Goal: Task Accomplishment & Management: Manage account settings

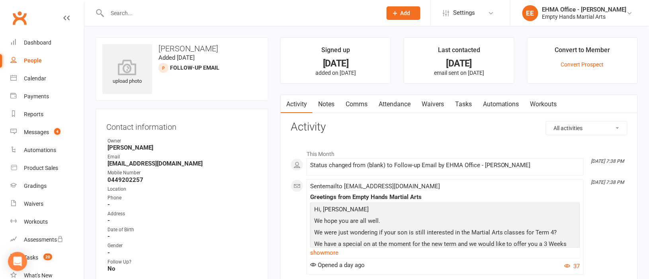
click at [211, 10] on input "text" at bounding box center [240, 13] width 271 height 11
paste input "Sammeg [PERSON_NAME]"
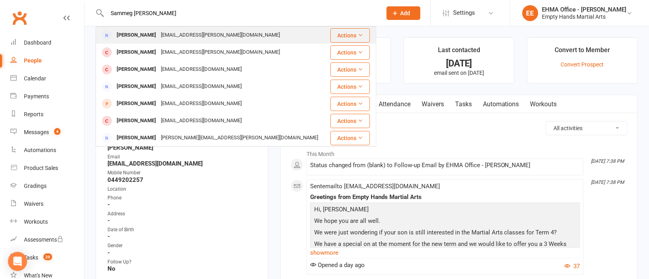
type input "Sammeg [PERSON_NAME]"
click at [191, 31] on div "[EMAIL_ADDRESS][PERSON_NAME][DOMAIN_NAME]" at bounding box center [220, 35] width 124 height 12
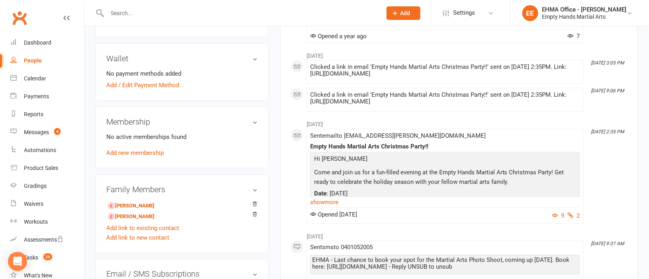
scroll to position [298, 0]
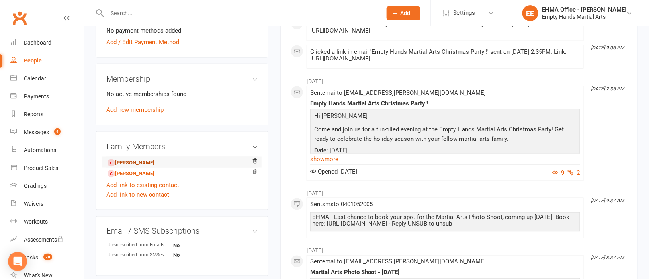
click at [145, 163] on link "[PERSON_NAME]" at bounding box center [130, 163] width 47 height 8
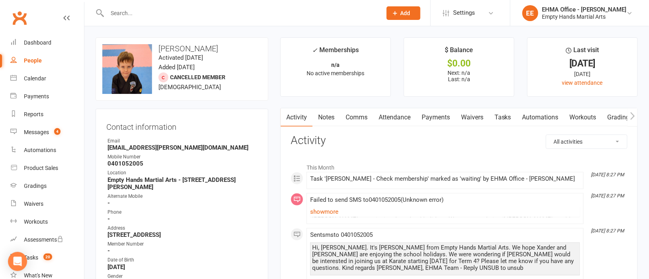
click at [326, 117] on link "Notes" at bounding box center [325, 117] width 27 height 18
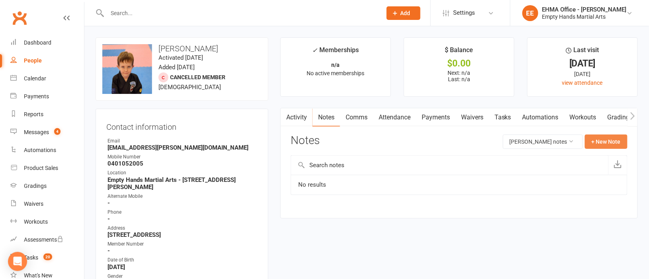
click at [607, 141] on button "+ New Note" at bounding box center [606, 142] width 43 height 14
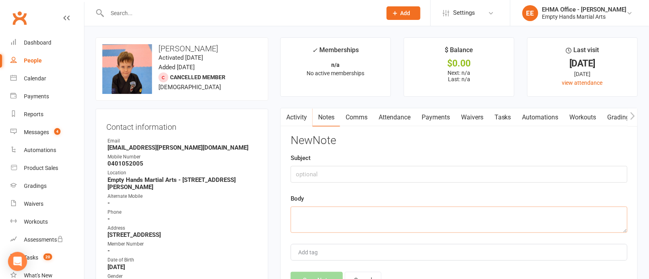
click at [327, 219] on textarea at bounding box center [459, 220] width 337 height 26
paste textarea "adly it looks like we won't be coming back as I was really impressed with Empty…"
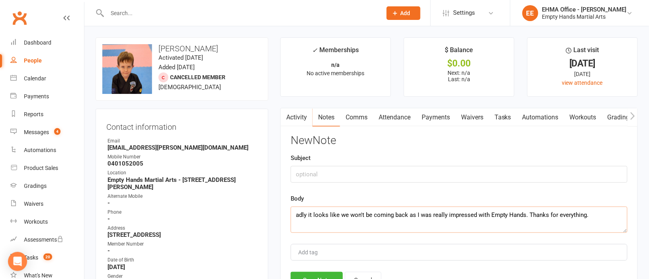
click at [311, 213] on textarea "adly it looks like we won't be coming back as I was really impressed with Empty…" at bounding box center [459, 220] width 337 height 26
click at [295, 214] on textarea "adly it looks like we won't be coming back as I was really impressed with Empty…" at bounding box center [459, 220] width 337 height 26
drag, startPoint x: 483, startPoint y: 216, endPoint x: 292, endPoint y: 215, distance: 191.1
click at [292, 215] on textarea "Email received [DATE][DOMAIN_NAME] let us know [PERSON_NAME] won't be returning." at bounding box center [459, 220] width 337 height 26
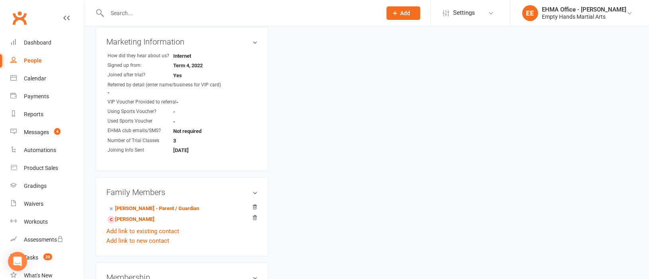
scroll to position [716, 0]
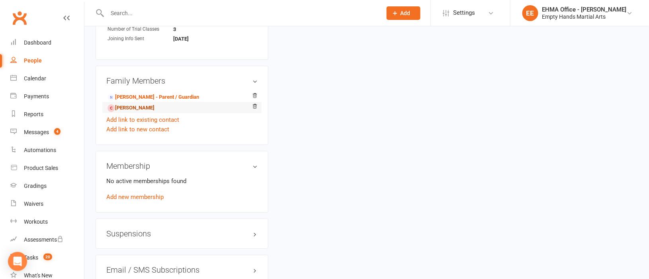
type textarea "Email received [DATE][DOMAIN_NAME] let us know [PERSON_NAME] won't be returning."
click at [129, 104] on link "[PERSON_NAME]" at bounding box center [130, 108] width 47 height 8
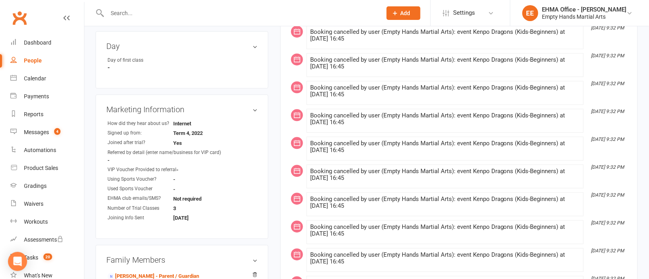
scroll to position [656, 0]
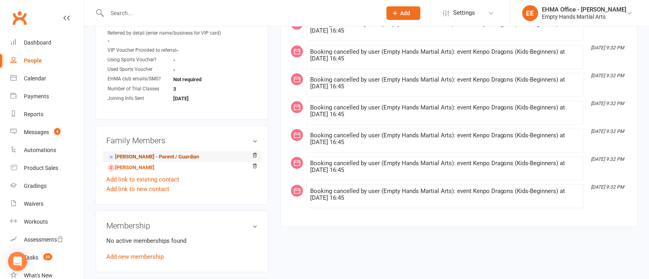
click at [148, 153] on link "[PERSON_NAME] - Parent / Guardian" at bounding box center [153, 157] width 92 height 8
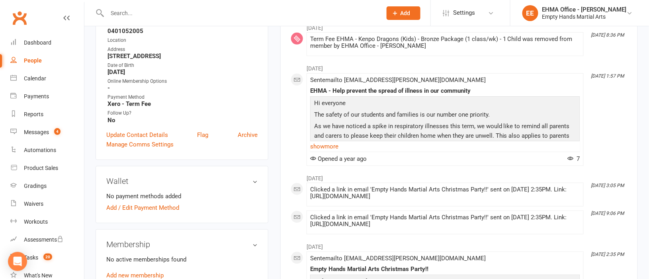
scroll to position [298, 0]
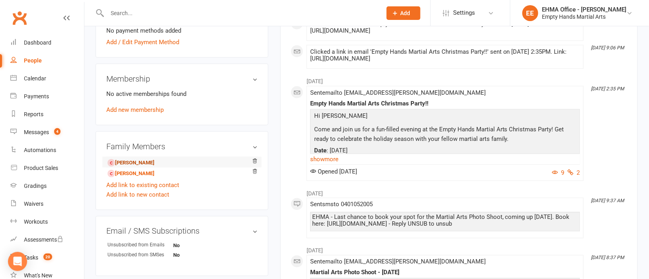
click at [144, 164] on link "[PERSON_NAME]" at bounding box center [130, 163] width 47 height 8
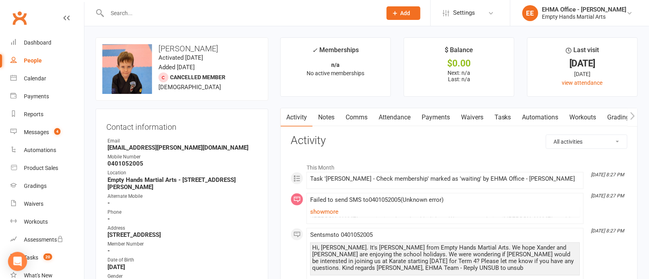
click at [330, 117] on link "Notes" at bounding box center [325, 117] width 27 height 18
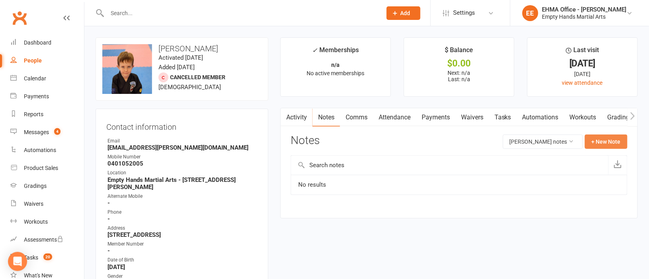
click at [592, 143] on button "+ New Note" at bounding box center [606, 142] width 43 height 14
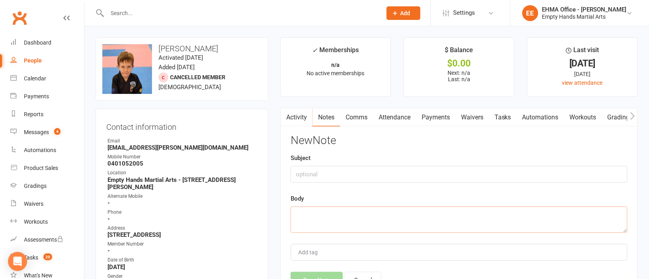
click at [334, 214] on textarea at bounding box center [459, 220] width 337 height 26
paste textarea "Email received [DATE][DOMAIN_NAME] let us know [PERSON_NAME] won't be returning."
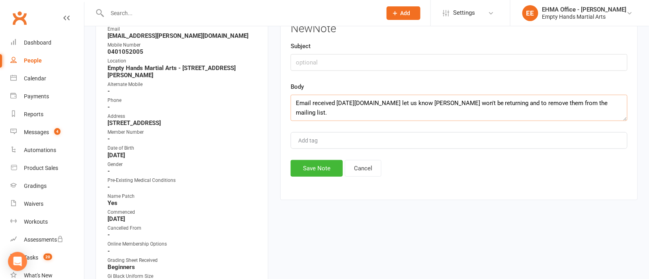
scroll to position [119, 0]
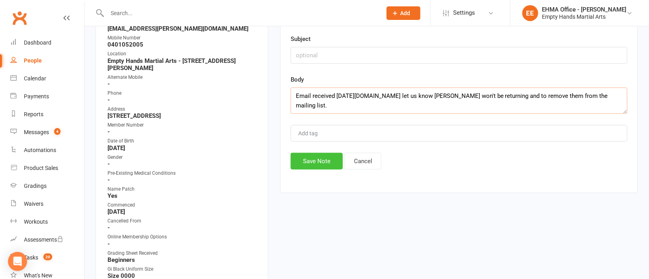
type textarea "Email received [DATE][DOMAIN_NAME] let us know [PERSON_NAME] won't be returning…"
click at [332, 162] on button "Save Note" at bounding box center [317, 161] width 52 height 17
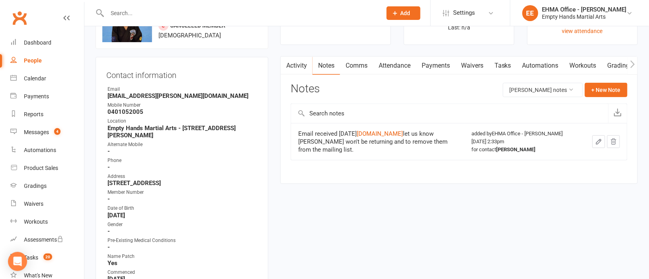
scroll to position [0, 0]
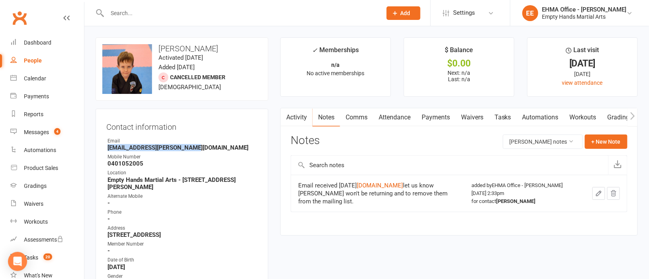
drag, startPoint x: 202, startPoint y: 148, endPoint x: 107, endPoint y: 144, distance: 94.8
click at [107, 144] on strong "[EMAIL_ADDRESS][PERSON_NAME][DOMAIN_NAME]" at bounding box center [182, 147] width 150 height 7
copy strong "[EMAIL_ADDRESS][PERSON_NAME][DOMAIN_NAME]"
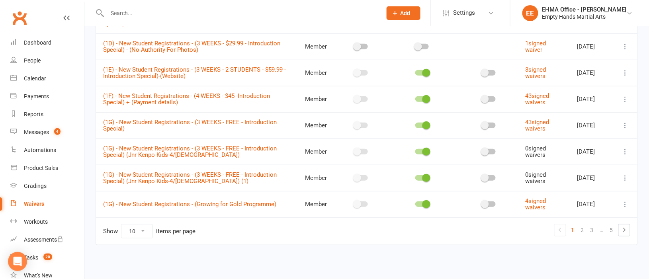
click at [211, 8] on input "text" at bounding box center [240, 13] width 271 height 11
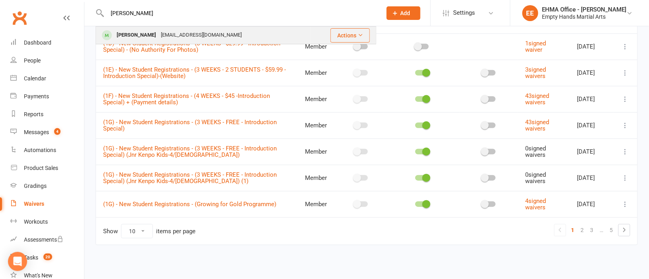
type input "jett"
click at [185, 32] on div "tpshep@hotmail.com" at bounding box center [201, 35] width 86 height 12
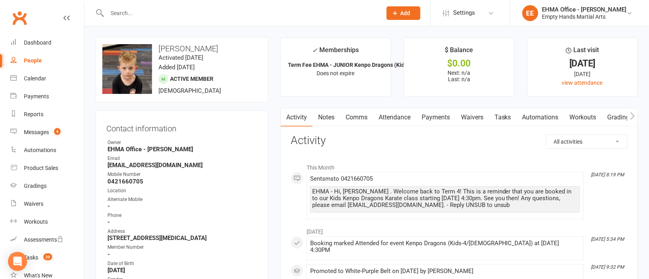
click at [256, 8] on input "text" at bounding box center [240, 13] width 271 height 11
click at [250, 9] on input "text" at bounding box center [240, 13] width 271 height 11
paste input "melissa powderly"
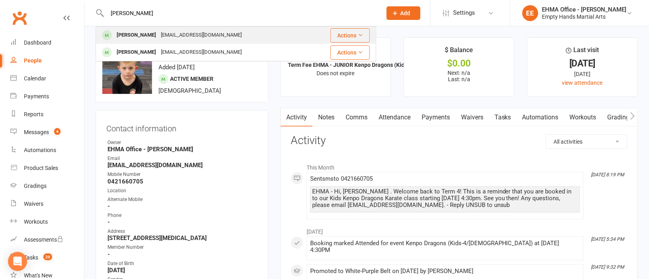
type input "melissa powderly"
click at [189, 31] on div "mpowderly8@bigpond.com" at bounding box center [201, 35] width 86 height 12
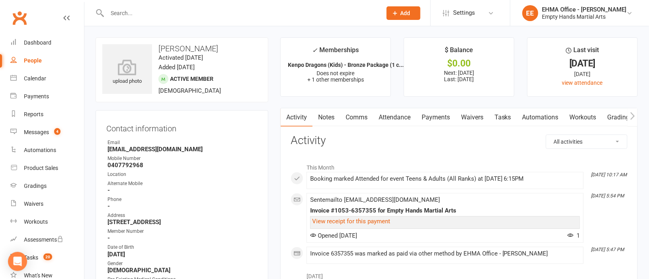
click at [439, 116] on link "Payments" at bounding box center [435, 117] width 39 height 18
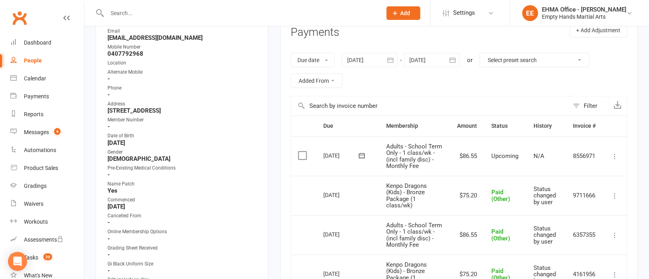
scroll to position [119, 0]
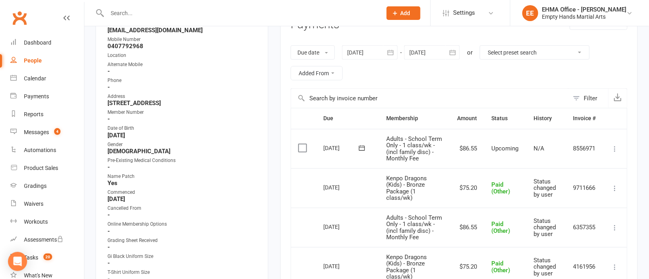
click at [424, 53] on div at bounding box center [432, 52] width 56 height 14
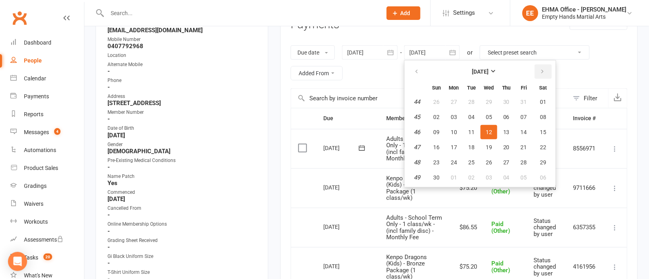
click at [540, 74] on icon "button" at bounding box center [543, 71] width 6 height 6
click at [509, 98] on button "04" at bounding box center [506, 102] width 17 height 14
type input "04 Dec 2025"
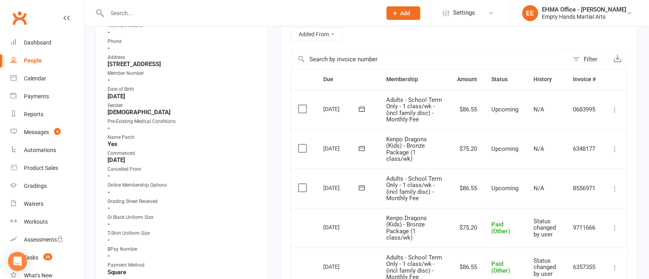
scroll to position [179, 0]
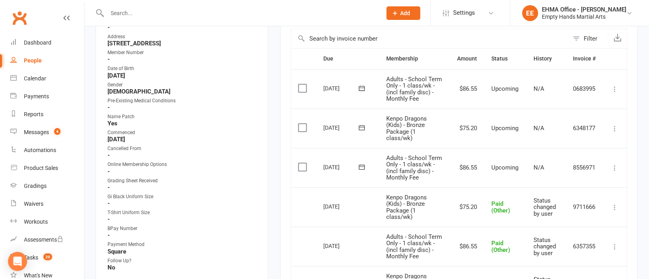
click at [615, 125] on icon at bounding box center [615, 129] width 8 height 8
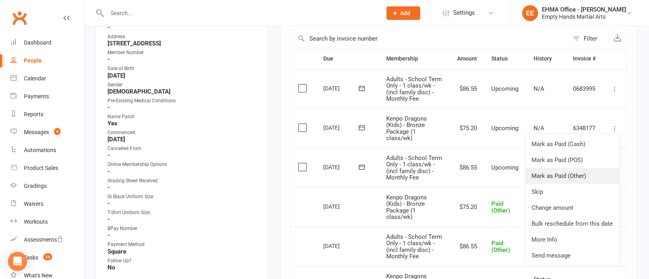
click at [565, 174] on link "Mark as Paid (Other)" at bounding box center [572, 176] width 94 height 16
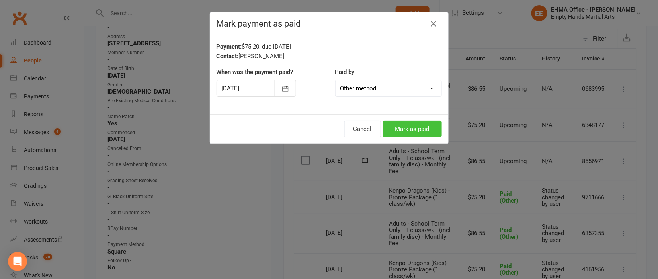
click at [408, 125] on button "Mark as paid" at bounding box center [412, 129] width 59 height 17
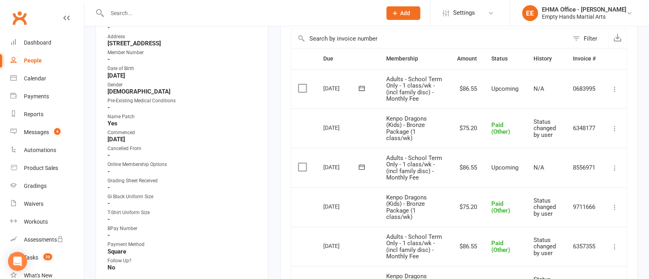
click at [218, 13] on input "text" at bounding box center [240, 13] width 271 height 11
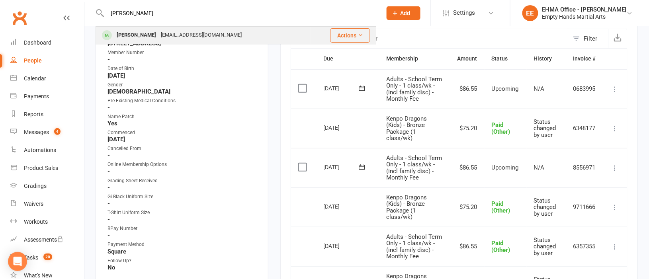
type input "jett"
click at [199, 31] on div "tpshep@hotmail.com" at bounding box center [201, 35] width 86 height 12
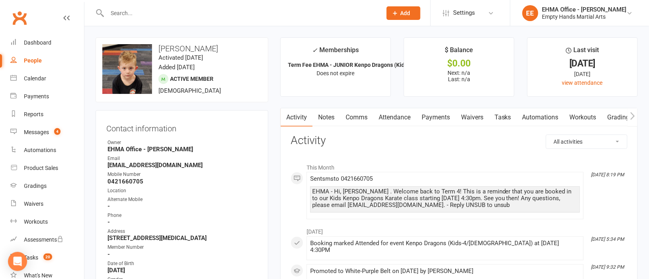
click at [325, 113] on link "Notes" at bounding box center [325, 117] width 27 height 18
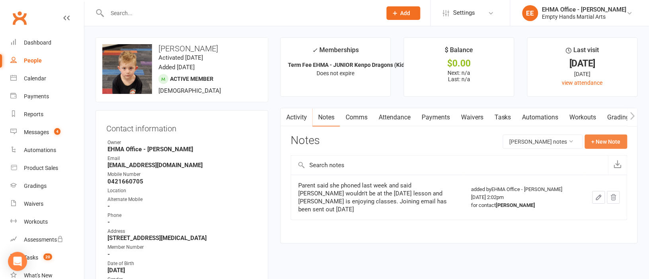
click at [603, 139] on button "+ New Note" at bounding box center [606, 142] width 43 height 14
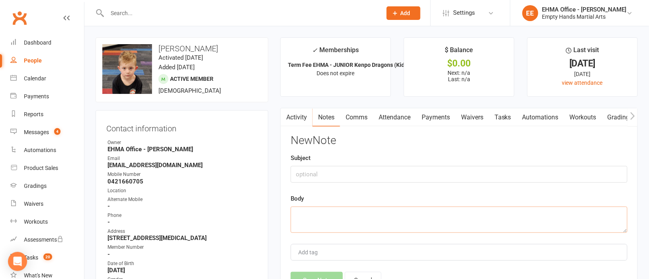
click at [348, 216] on textarea at bounding box center [459, 220] width 337 height 26
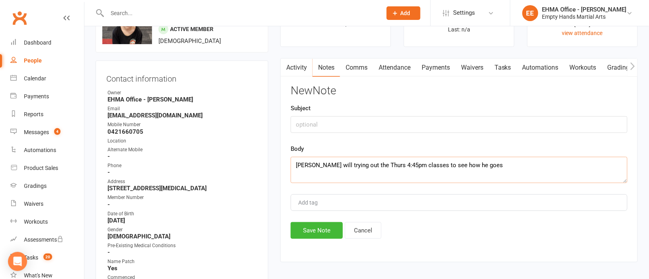
scroll to position [119, 0]
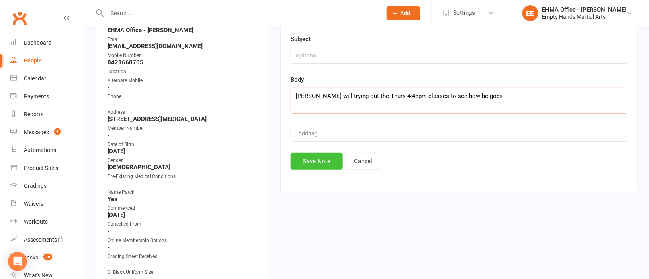
type textarea "Jett will trying out the Thurs 4:45pm classes to see how he goes"
click at [323, 157] on button "Save Note" at bounding box center [317, 161] width 52 height 17
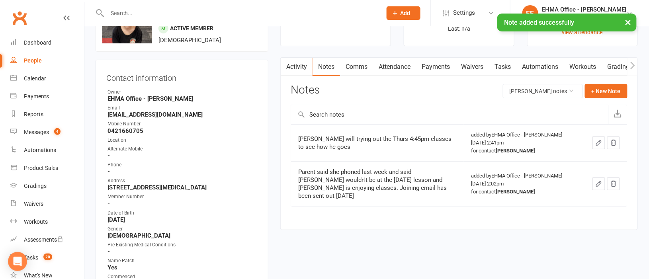
scroll to position [0, 0]
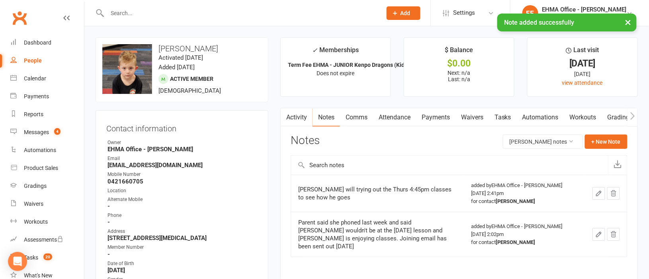
click at [389, 116] on link "Attendance" at bounding box center [394, 117] width 43 height 18
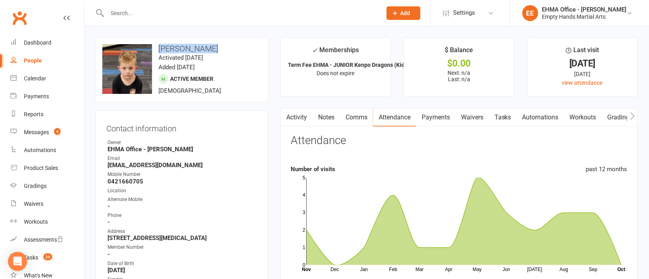
drag, startPoint x: 210, startPoint y: 47, endPoint x: 159, endPoint y: 45, distance: 51.0
click at [159, 45] on h3 "Jett Shepherd" at bounding box center [181, 48] width 159 height 9
copy h3 "Jett Shepherd"
click at [39, 74] on link "Calendar" at bounding box center [47, 79] width 74 height 18
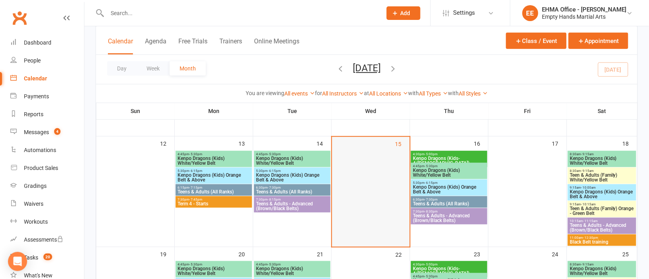
scroll to position [179, 0]
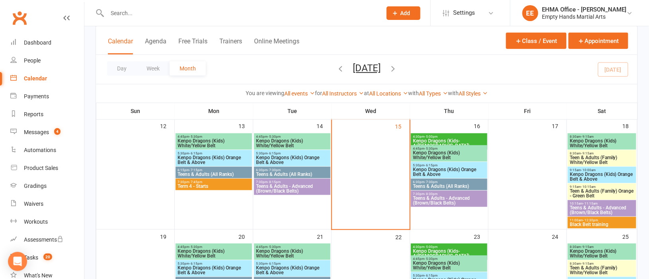
click at [428, 150] on span "Kenpo Dragons (Kids) White/Yellow Belt" at bounding box center [448, 155] width 73 height 10
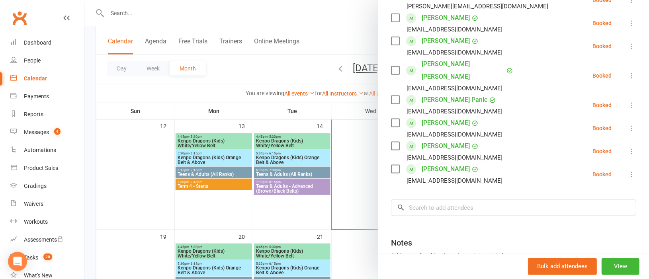
scroll to position [298, 0]
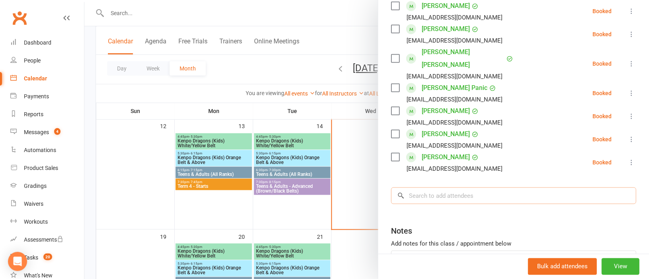
click at [432, 187] on input "search" at bounding box center [513, 195] width 245 height 17
paste input "Jett Shepherd"
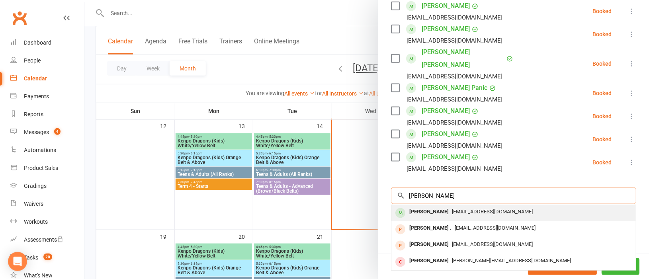
type input "Jett Shepherd"
click at [452, 209] on span "tpshep@hotmail.com" at bounding box center [492, 212] width 81 height 6
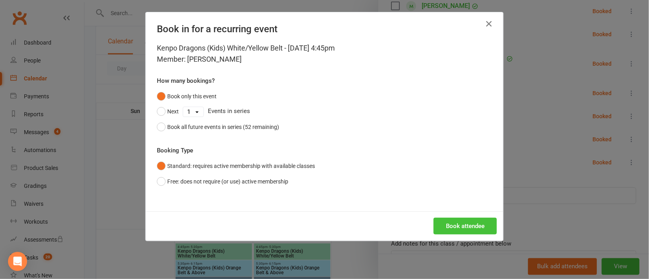
click at [451, 228] on button "Book attendee" at bounding box center [464, 226] width 63 height 17
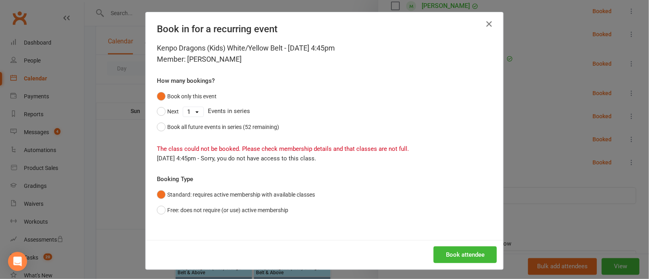
click at [484, 23] on icon "button" at bounding box center [489, 24] width 10 height 10
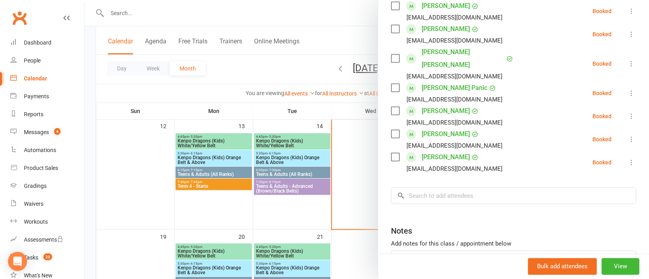
click at [144, 13] on div at bounding box center [366, 139] width 564 height 279
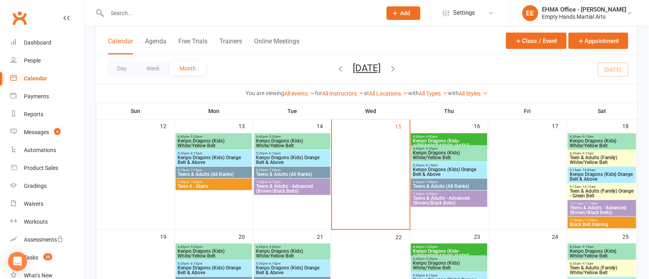
drag, startPoint x: 144, startPoint y: 13, endPoint x: 131, endPoint y: 17, distance: 13.2
click at [131, 17] on input "text" at bounding box center [240, 13] width 271 height 11
paste input "Jett Shepherd"
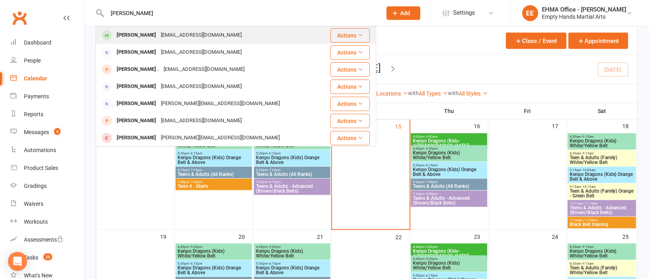
type input "Jett Shepherd"
click at [148, 32] on div "Jett Shepherd" at bounding box center [136, 35] width 44 height 12
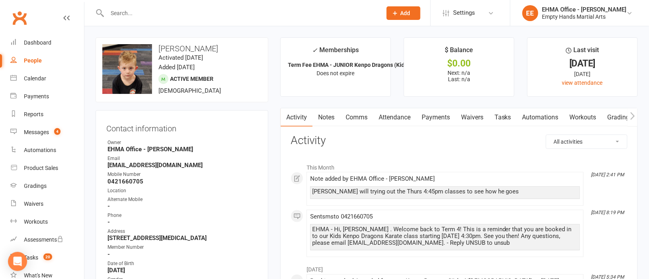
click at [406, 115] on link "Attendance" at bounding box center [394, 117] width 43 height 18
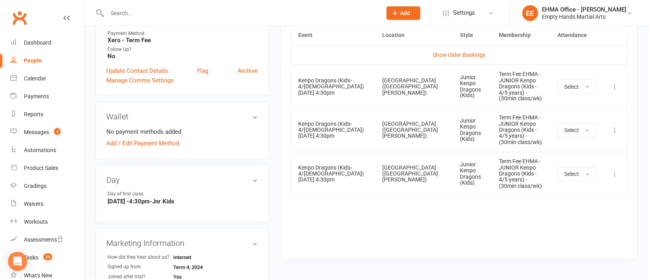
scroll to position [418, 0]
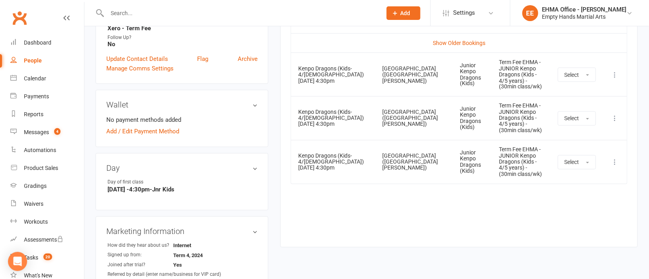
click at [614, 77] on icon at bounding box center [615, 75] width 8 height 8
click at [573, 121] on link "Remove booking" at bounding box center [580, 122] width 79 height 16
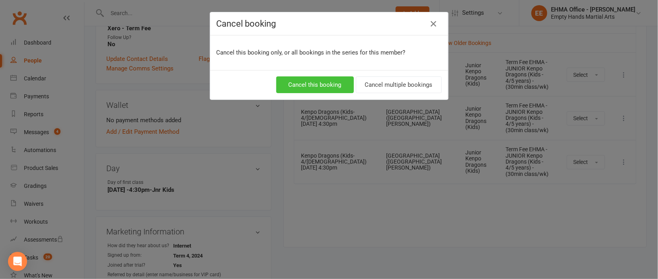
click at [324, 84] on button "Cancel this booking" at bounding box center [315, 84] width 78 height 17
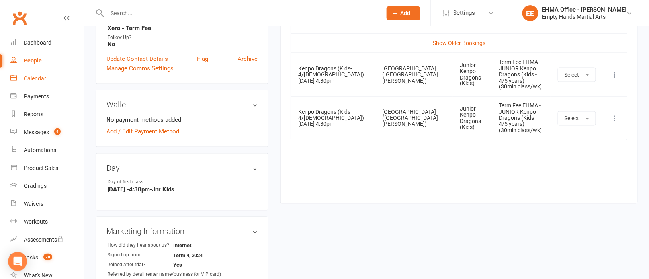
click at [37, 75] on link "Calendar" at bounding box center [47, 79] width 74 height 18
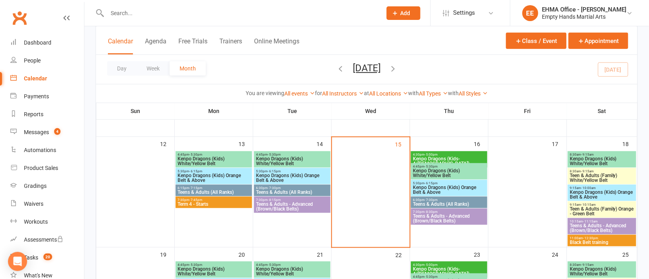
scroll to position [179, 0]
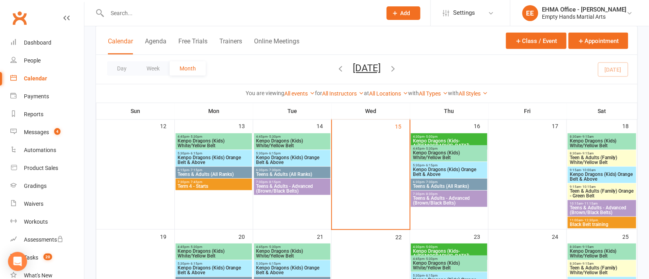
click at [435, 148] on span "- 5:30pm" at bounding box center [430, 149] width 13 height 4
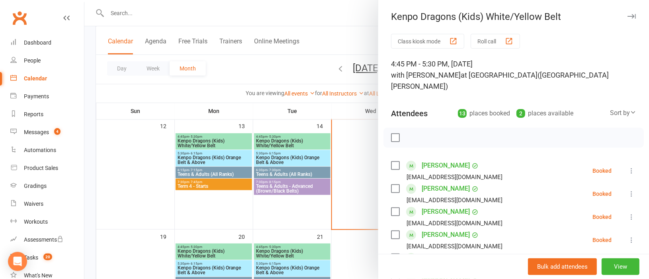
scroll to position [348, 0]
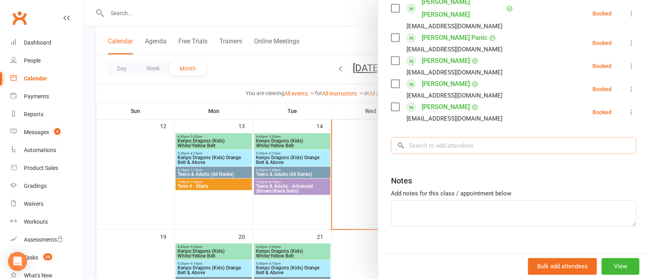
click at [422, 137] on input "search" at bounding box center [513, 145] width 245 height 17
paste input "Jett Shepherd"
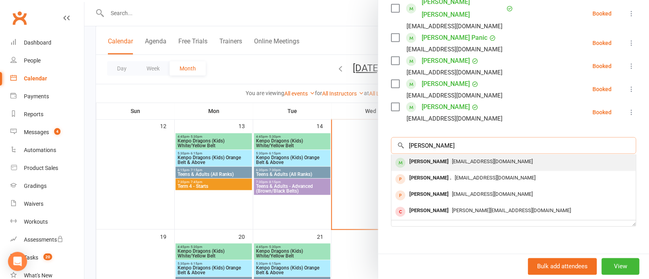
type input "Jett Shepherd"
click at [435, 156] on div "Jett Shepherd" at bounding box center [429, 162] width 46 height 12
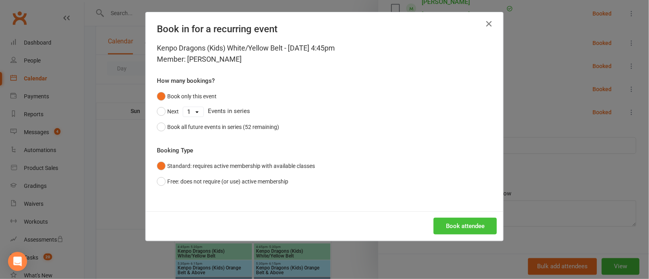
click at [459, 220] on button "Book attendee" at bounding box center [464, 226] width 63 height 17
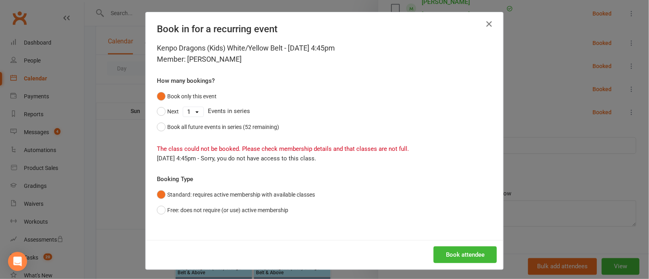
click at [488, 19] on button "button" at bounding box center [488, 24] width 13 height 13
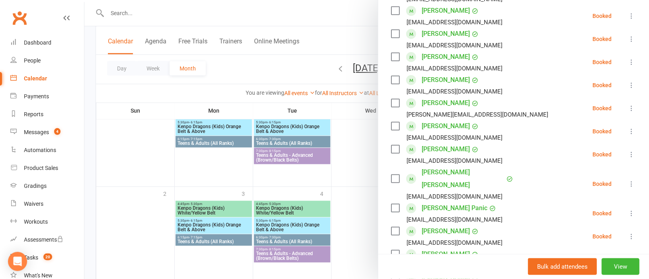
scroll to position [169, 0]
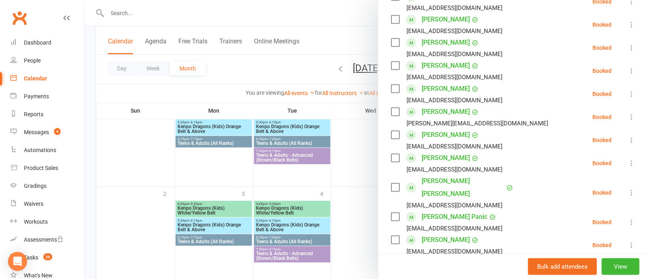
click at [190, 10] on div at bounding box center [366, 139] width 564 height 279
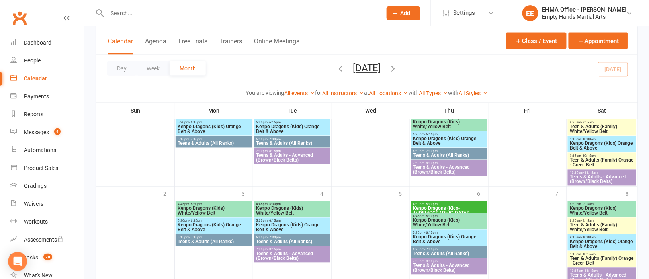
click at [187, 10] on input "text" at bounding box center [240, 13] width 271 height 11
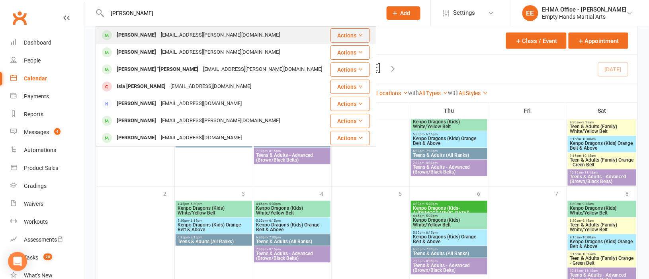
type input "reid"
click at [176, 29] on div "ian.k.reid@gmail.com" at bounding box center [220, 35] width 124 height 12
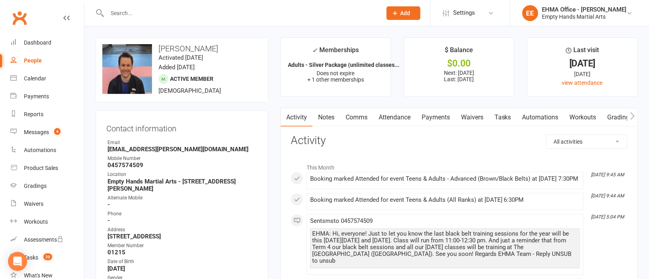
click at [435, 115] on link "Payments" at bounding box center [435, 117] width 39 height 18
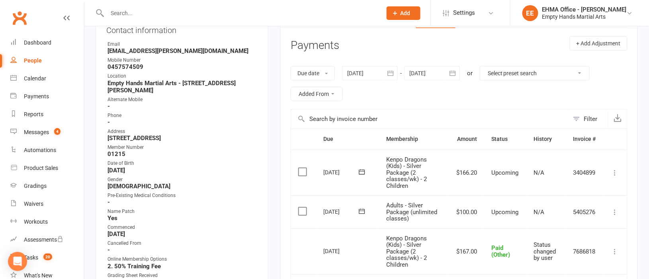
scroll to position [119, 0]
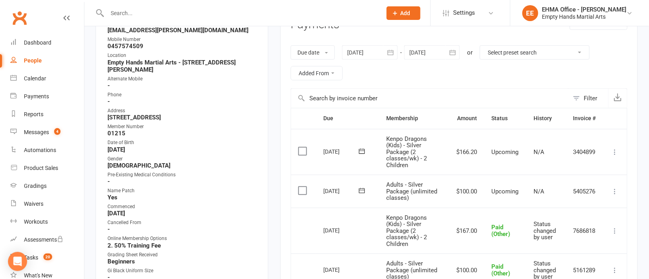
click at [615, 191] on icon at bounding box center [615, 191] width 8 height 8
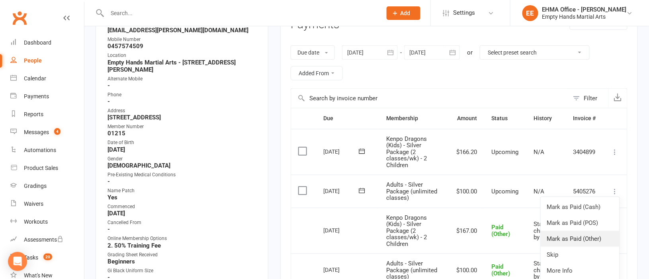
click at [575, 233] on link "Mark as Paid (Other)" at bounding box center [580, 239] width 79 height 16
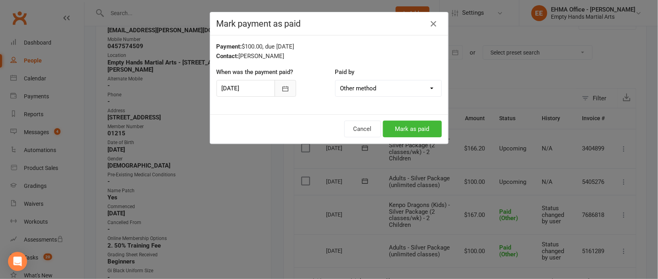
click at [281, 91] on icon "button" at bounding box center [285, 89] width 8 height 8
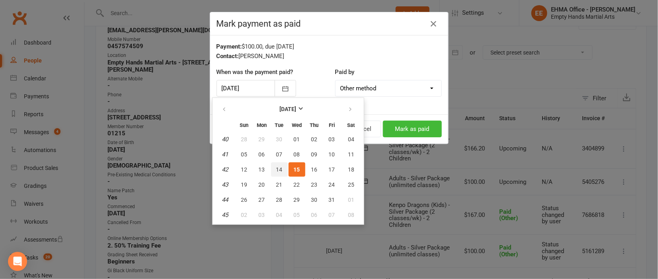
click at [279, 162] on button "14" at bounding box center [279, 169] width 17 height 14
type input "14 Oct 2025"
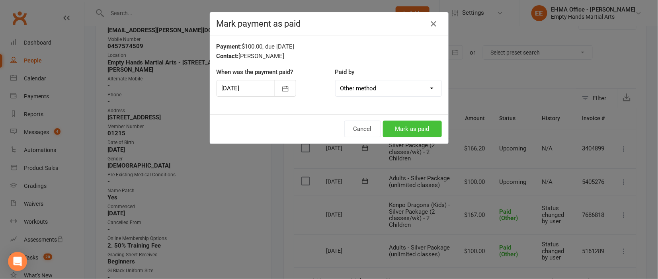
click at [405, 125] on button "Mark as paid" at bounding box center [412, 129] width 59 height 17
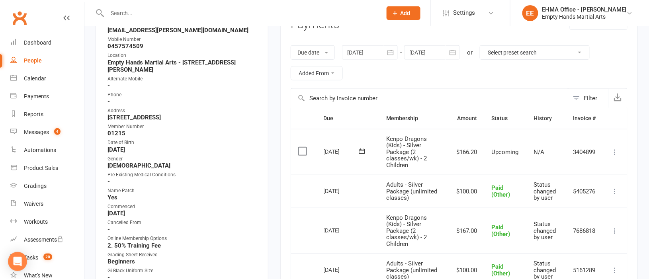
click at [434, 52] on div at bounding box center [432, 52] width 56 height 14
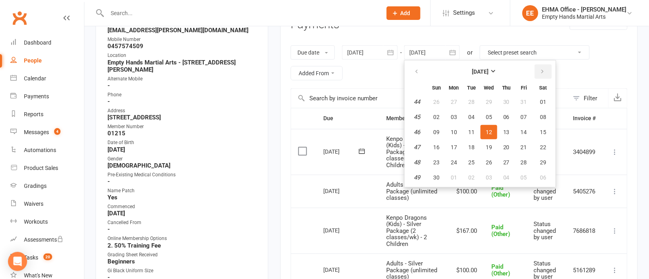
click at [535, 68] on button "button" at bounding box center [543, 71] width 17 height 14
click at [504, 115] on span "08" at bounding box center [506, 117] width 6 height 6
type input "08 Jan 2026"
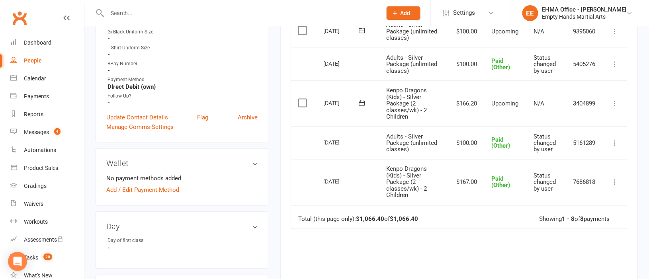
scroll to position [298, 0]
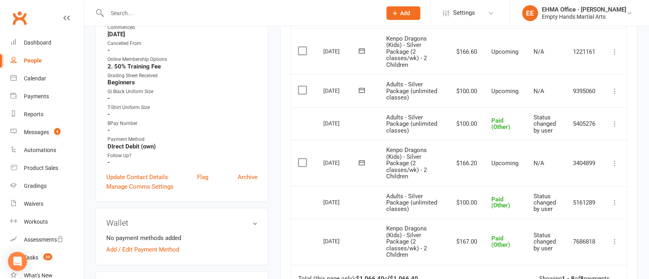
click at [616, 162] on icon at bounding box center [615, 163] width 8 height 8
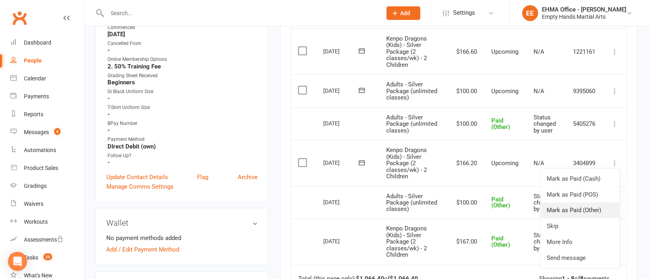
click at [585, 215] on link "Mark as Paid (Other)" at bounding box center [580, 211] width 79 height 16
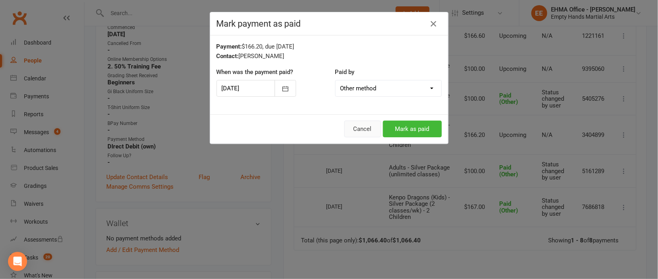
click at [363, 127] on button "Cancel" at bounding box center [362, 129] width 37 height 17
